Goal: Transaction & Acquisition: Purchase product/service

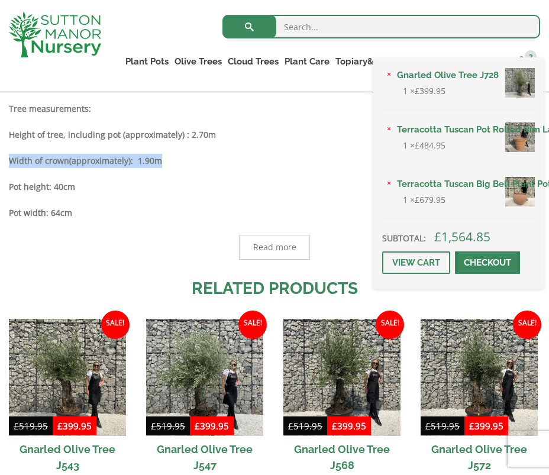
click at [527, 56] on span "3" at bounding box center [531, 56] width 12 height 12
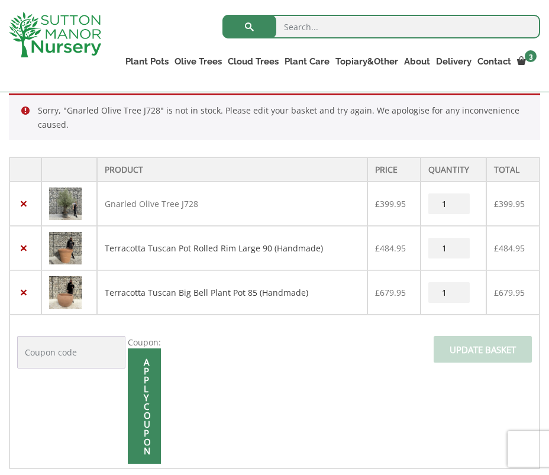
scroll to position [245, 0]
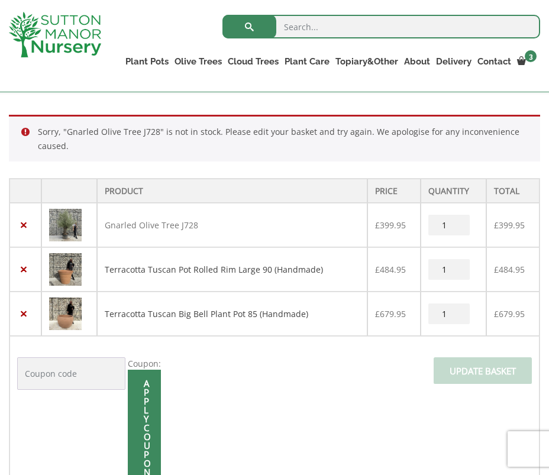
click at [73, 232] on img at bounding box center [65, 225] width 33 height 33
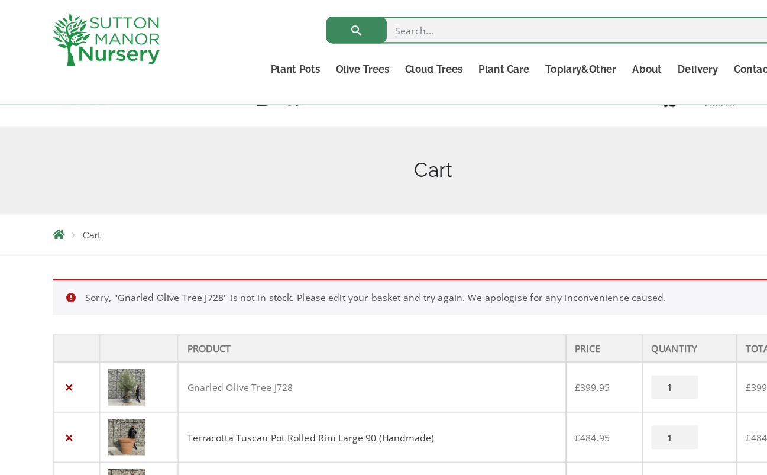
scroll to position [0, 0]
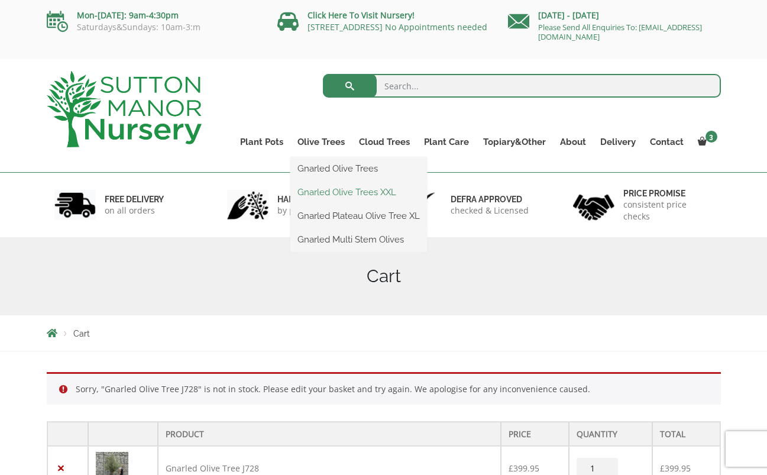
click at [355, 191] on link "Gnarled Olive Trees XXL" at bounding box center [358, 192] width 137 height 18
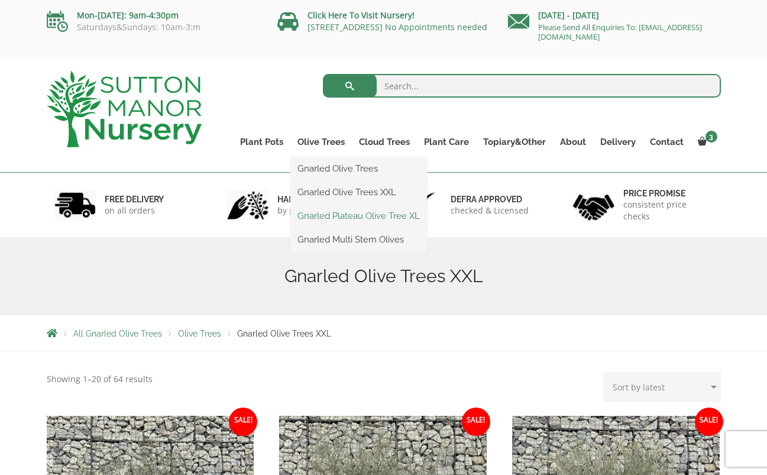
click at [367, 215] on link "Gnarled Plateau Olive Tree XL" at bounding box center [358, 216] width 137 height 18
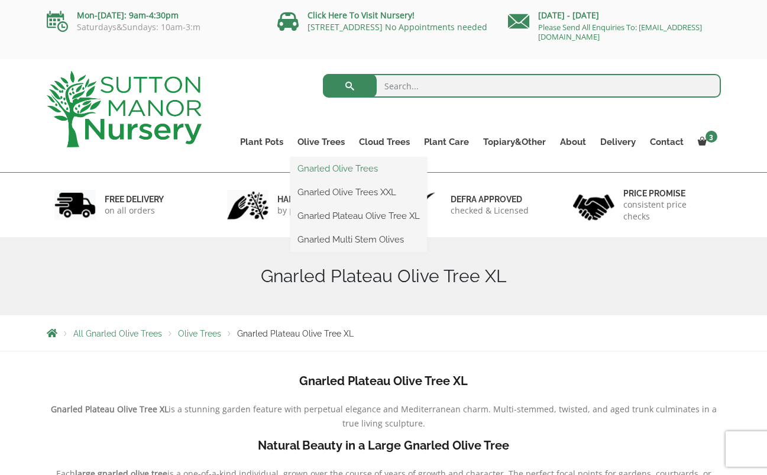
click at [320, 166] on link "Gnarled Olive Trees" at bounding box center [358, 169] width 137 height 18
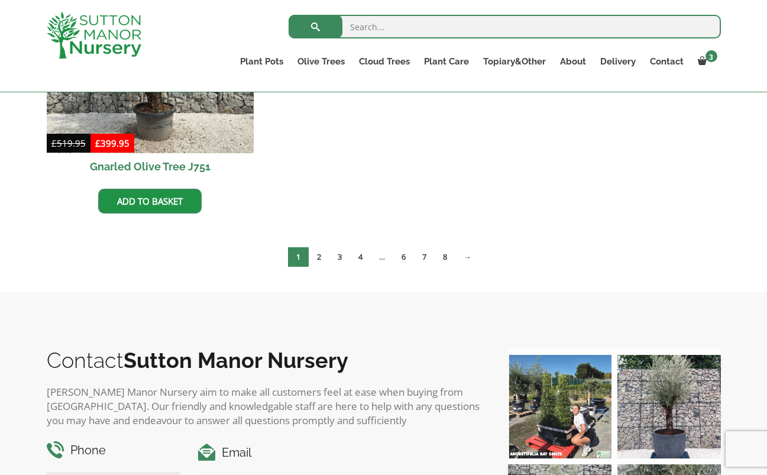
scroll to position [1328, 0]
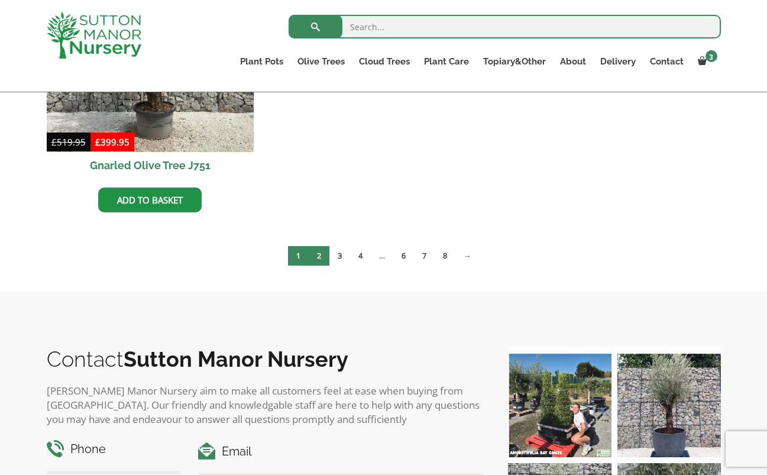
click at [321, 257] on link "2" at bounding box center [319, 256] width 21 height 20
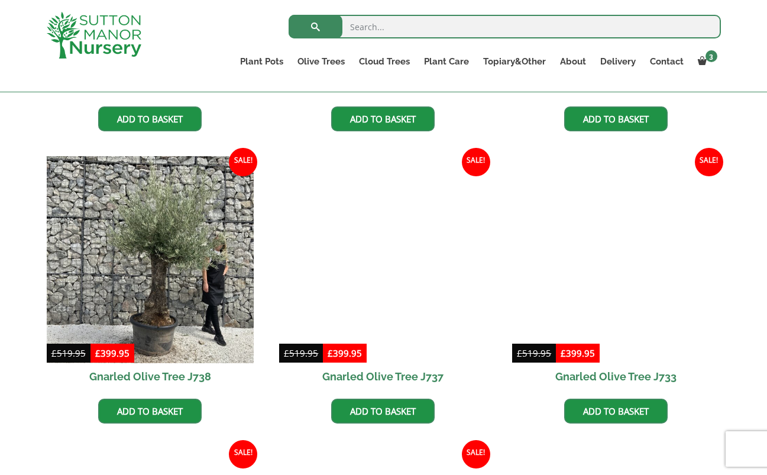
scroll to position [1117, 0]
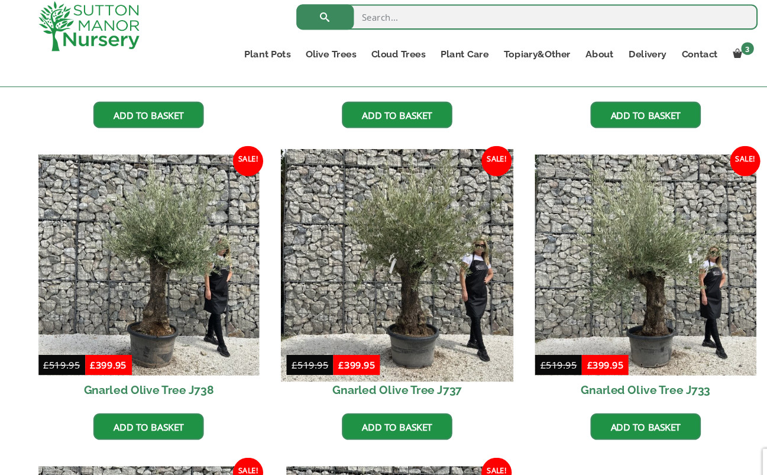
click at [434, 278] on img at bounding box center [384, 259] width 218 height 218
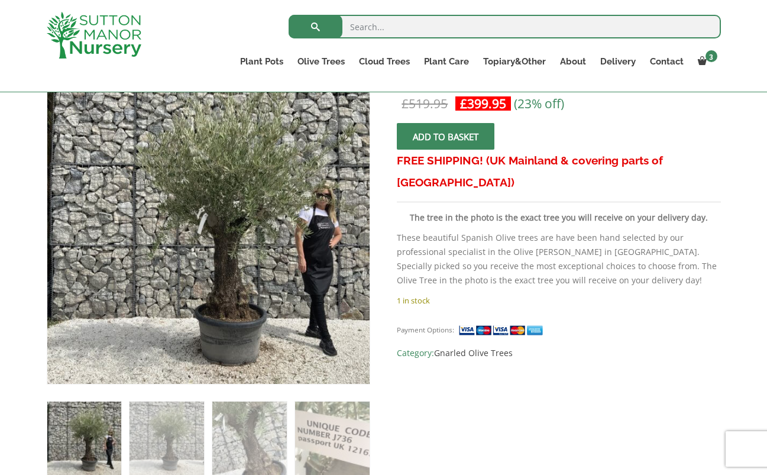
scroll to position [203, 0]
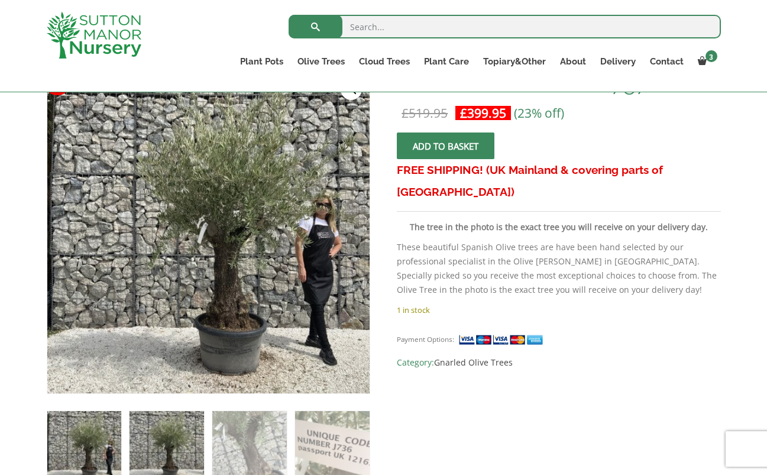
click at [183, 448] on img at bounding box center [167, 448] width 74 height 74
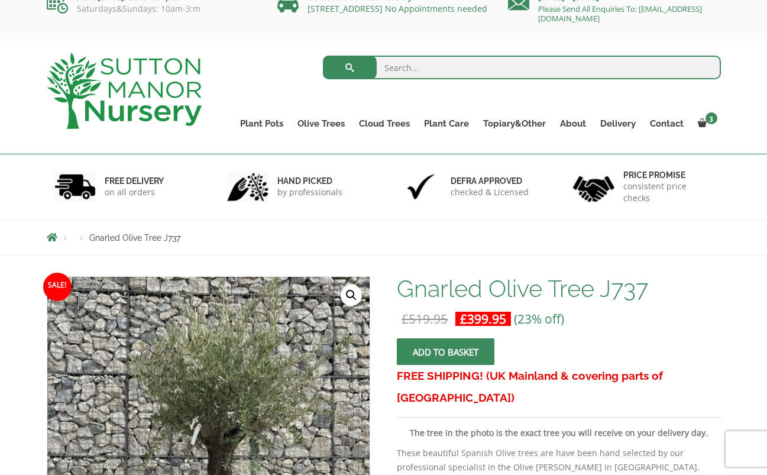
scroll to position [26, 0]
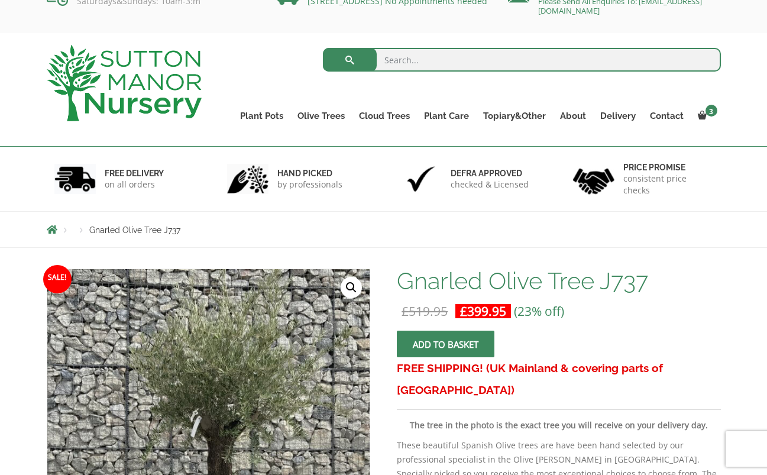
click at [446, 344] on span "submit" at bounding box center [446, 344] width 0 height 0
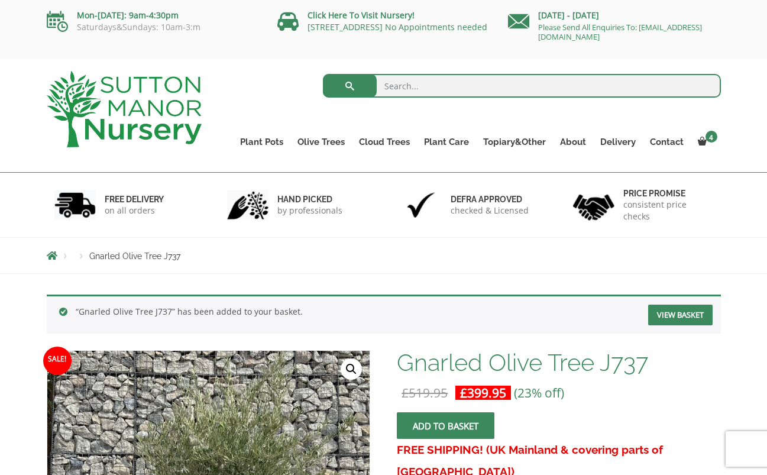
drag, startPoint x: 646, startPoint y: 204, endPoint x: 338, endPoint y: 1, distance: 368.2
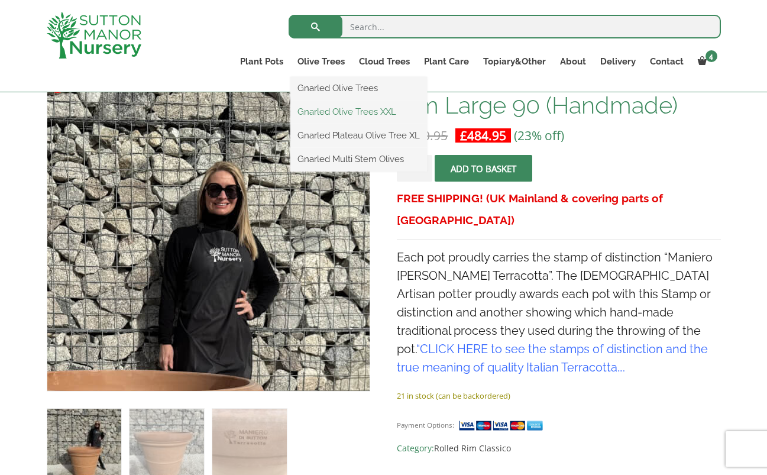
scroll to position [208, 0]
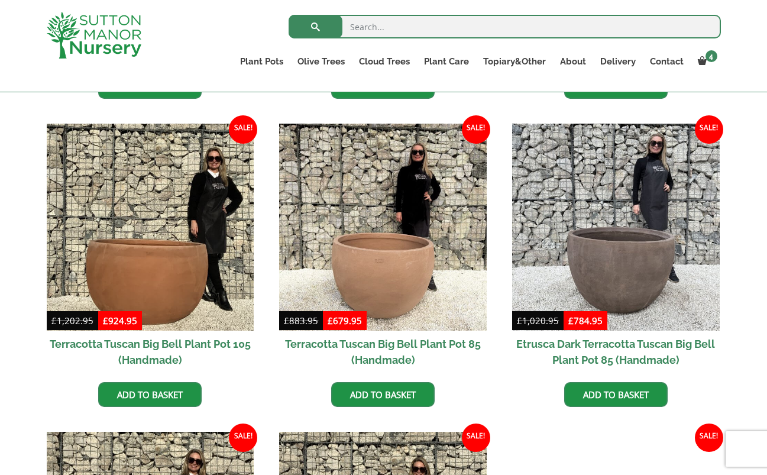
scroll to position [586, 0]
